Goal: Find specific page/section: Find specific page/section

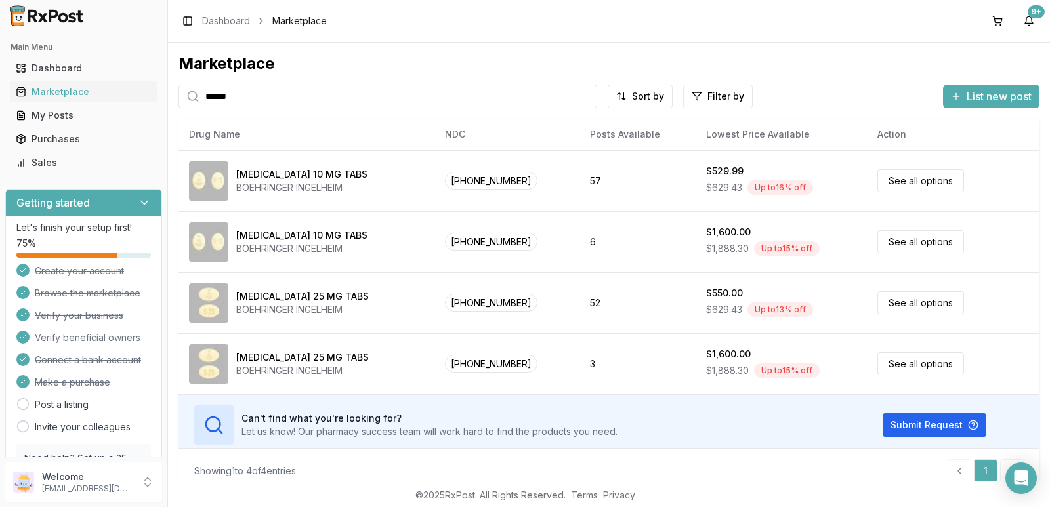
drag, startPoint x: 380, startPoint y: 98, endPoint x: 0, endPoint y: 134, distance: 381.6
click at [0, 134] on div "Main Menu Dashboard Marketplace My Posts Purchases Sales Getting started Let's …" at bounding box center [525, 253] width 1050 height 507
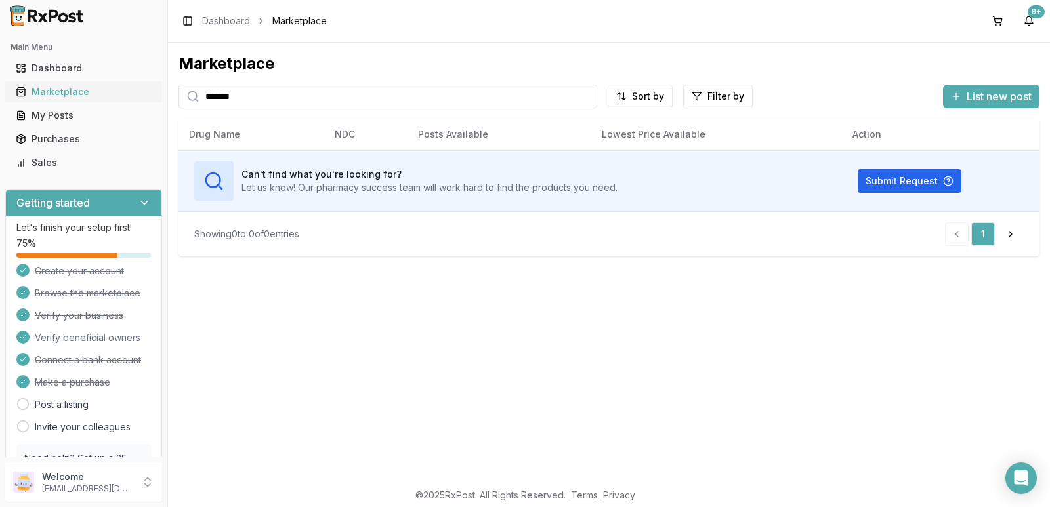
click at [91, 90] on div "Main Menu Dashboard Marketplace My Posts Purchases Sales Getting started Let's …" at bounding box center [525, 253] width 1050 height 507
click at [0, 96] on div "Main Menu Dashboard Marketplace My Posts Purchases Sales Getting started Let's …" at bounding box center [525, 253] width 1050 height 507
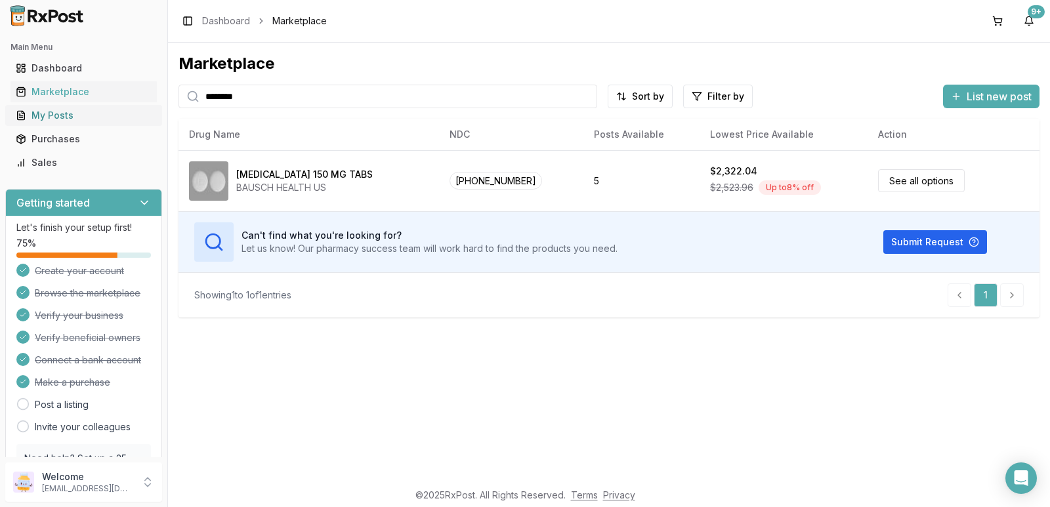
drag, startPoint x: 259, startPoint y: 92, endPoint x: 148, endPoint y: 106, distance: 111.8
click at [137, 107] on div "Main Menu Dashboard Marketplace My Posts Purchases Sales Getting started Let's …" at bounding box center [525, 253] width 1050 height 507
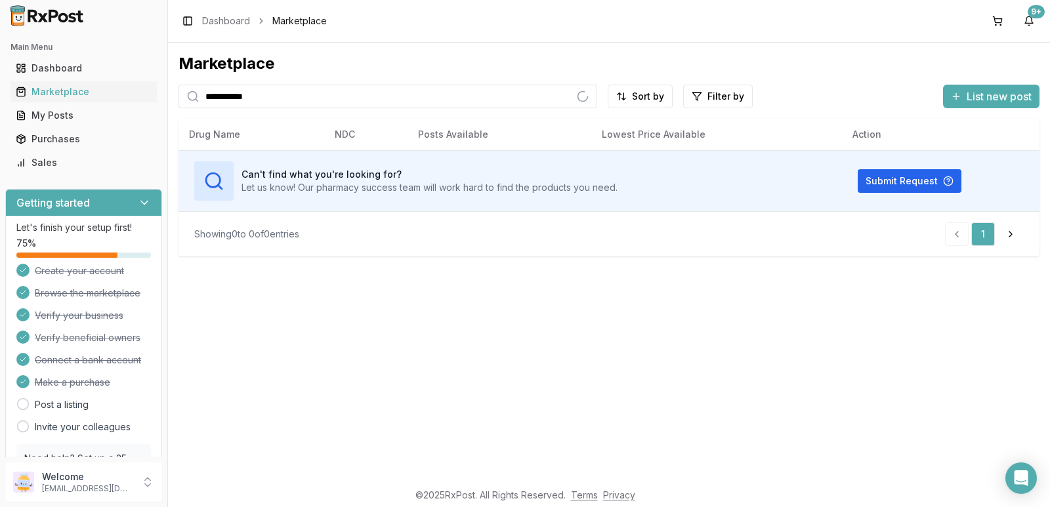
type input "**********"
